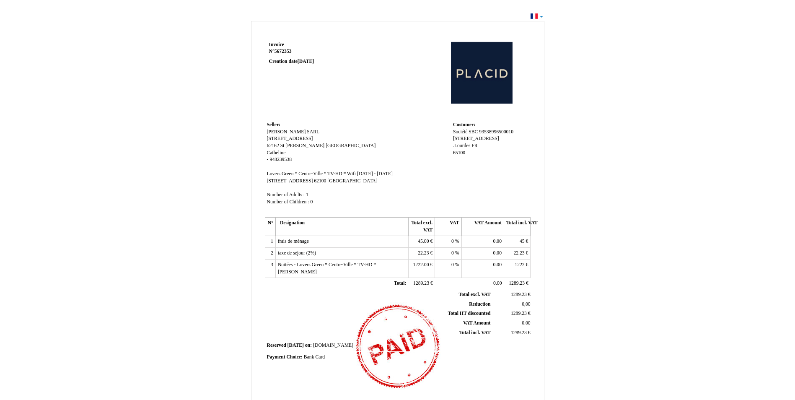
drag, startPoint x: 370, startPoint y: 71, endPoint x: 366, endPoint y: 176, distance: 105.3
click at [366, 176] on div "Invoice Invoice N° 5672353 5672353 Creation date 04 May 2025 Seller: Seller: Ca…" at bounding box center [397, 237] width 269 height 396
drag, startPoint x: 366, startPoint y: 176, endPoint x: 366, endPoint y: 169, distance: 6.7
click at [366, 169] on td "Seller: Seller: Catheline Graire SARL Catheline Graire SARL 246, Rue De La Bara…" at bounding box center [358, 167] width 186 height 96
click at [185, 118] on div "Invoice Invoice N° 5672353 5672353 Creation date 04 May 2025 Seller: Seller: Ca…" at bounding box center [398, 256] width 490 height 474
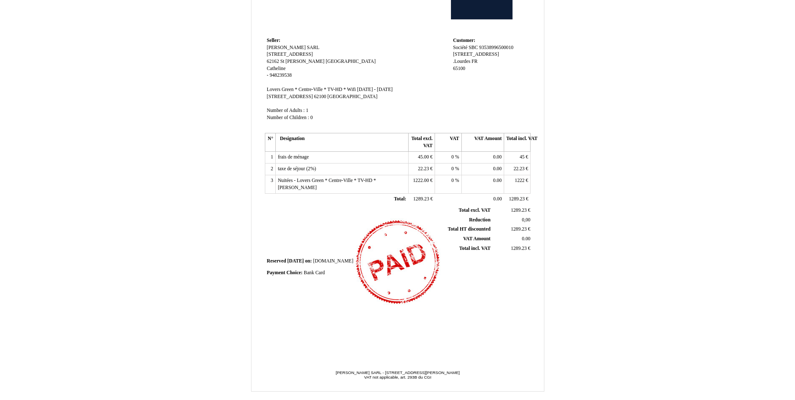
scroll to position [93, 0]
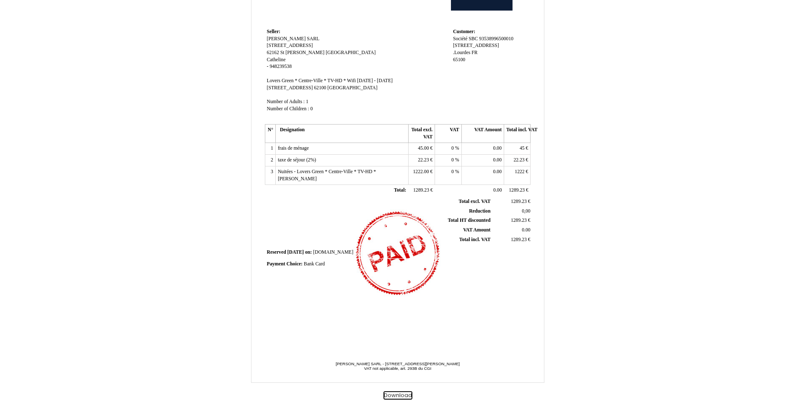
click at [395, 394] on button "Download" at bounding box center [398, 395] width 29 height 9
